Goal: Transaction & Acquisition: Obtain resource

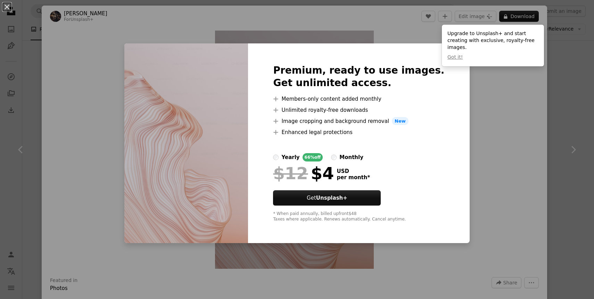
scroll to position [763, 0]
click at [510, 168] on div "An X shape Premium, ready to use images. Get unlimited access. A plus sign Memb…" at bounding box center [297, 149] width 594 height 299
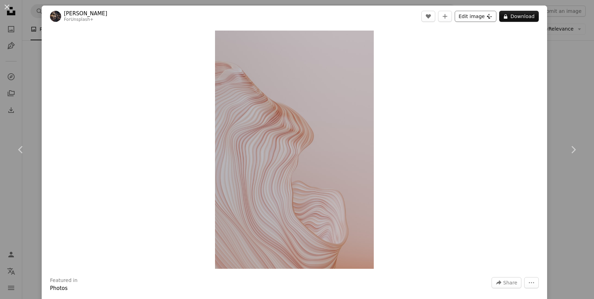
click at [481, 18] on button "Edit image Plus sign for Unsplash+" at bounding box center [475, 16] width 42 height 11
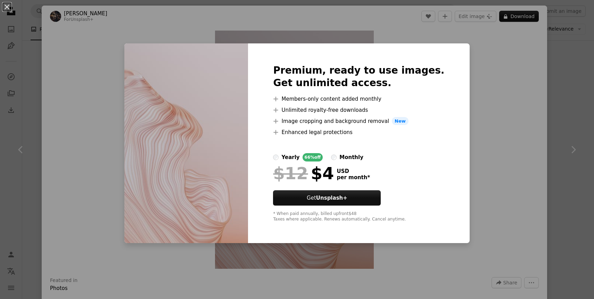
click at [487, 128] on div "An X shape Premium, ready to use images. Get unlimited access. A plus sign Memb…" at bounding box center [297, 149] width 594 height 299
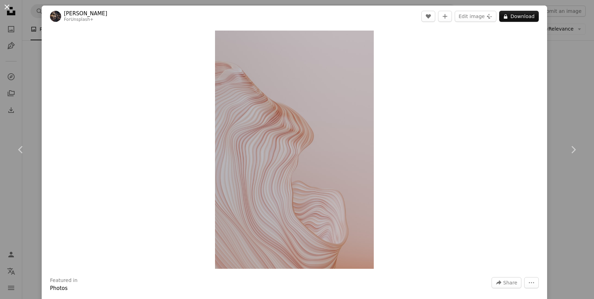
click at [11, 4] on button "An X shape" at bounding box center [7, 7] width 8 height 8
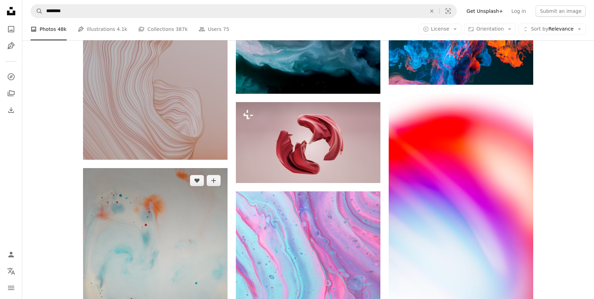
scroll to position [973, 0]
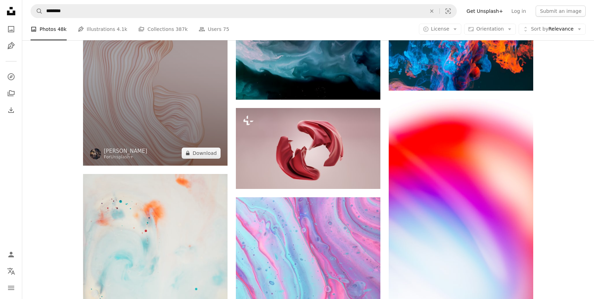
click at [159, 136] on img at bounding box center [155, 57] width 144 height 217
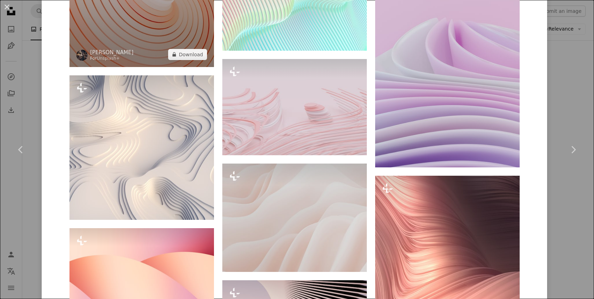
scroll to position [1015, 0]
